Goal: Book appointment/travel/reservation

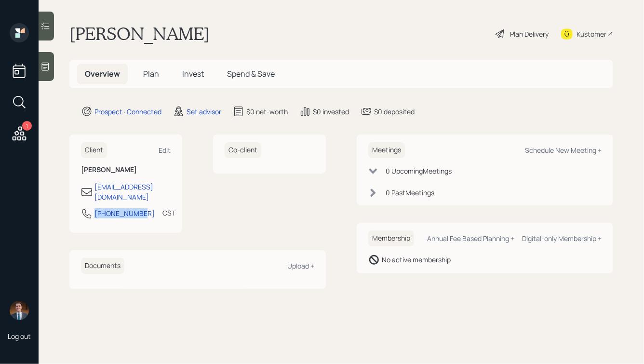
drag, startPoint x: 143, startPoint y: 205, endPoint x: 83, endPoint y: 207, distance: 59.8
click at [83, 208] on div "[PHONE_NUMBER] CST Currently 11:22 AM" at bounding box center [126, 216] width 90 height 17
copy div "[PHONE_NUMBER]"
click at [530, 153] on div "Schedule New Meeting +" at bounding box center [563, 150] width 77 height 9
select select "round-[PERSON_NAME]"
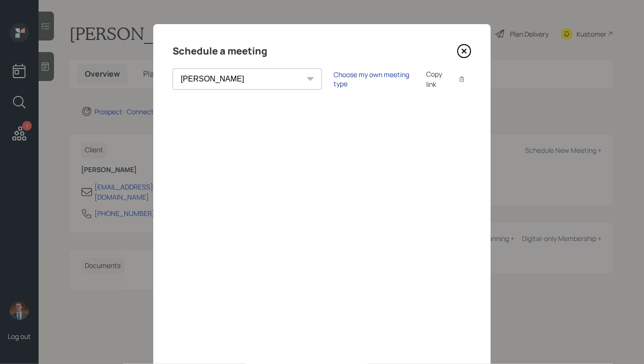
click at [334, 82] on div "Choose my own meeting type" at bounding box center [374, 79] width 81 height 18
